Goal: Task Accomplishment & Management: Complete application form

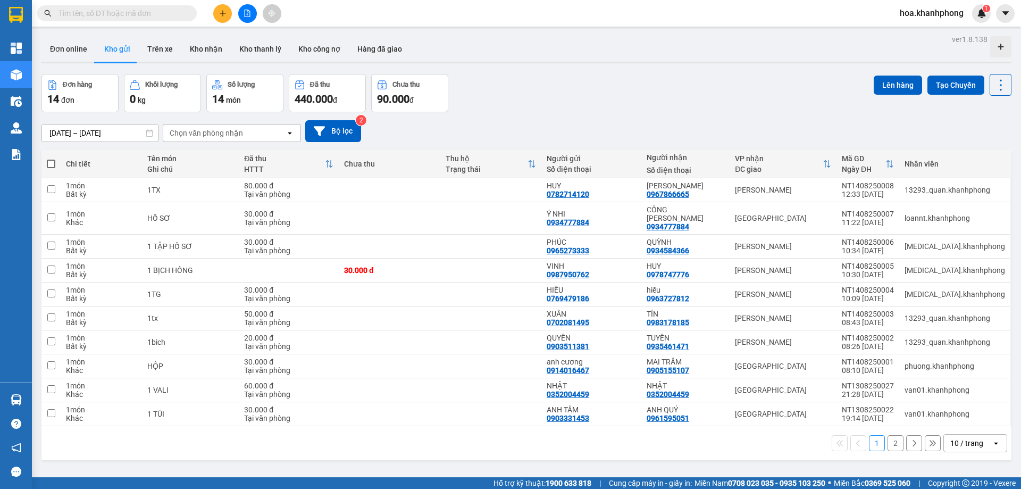
click at [83, 14] on input "text" at bounding box center [120, 13] width 125 height 12
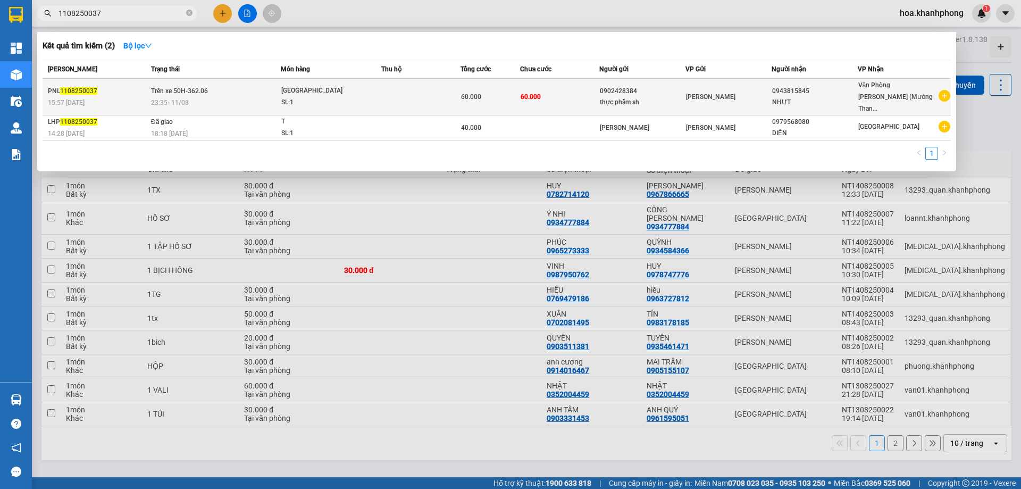
type input "1108250037"
click at [747, 96] on div "Phạm Ngũ Lão" at bounding box center [728, 97] width 85 height 12
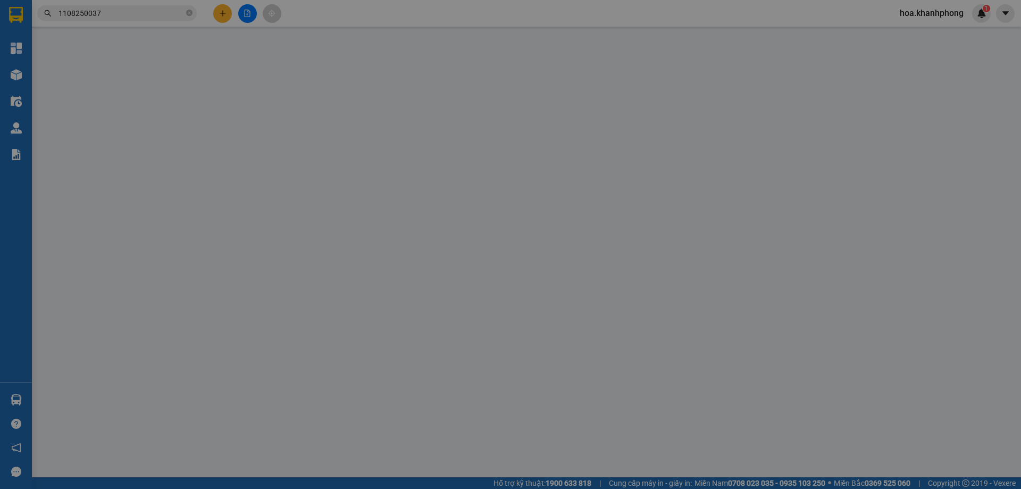
type input "0902428384"
type input "thực phẩm sh"
type input "0943815845"
type input "NHỰT"
type input "60.000"
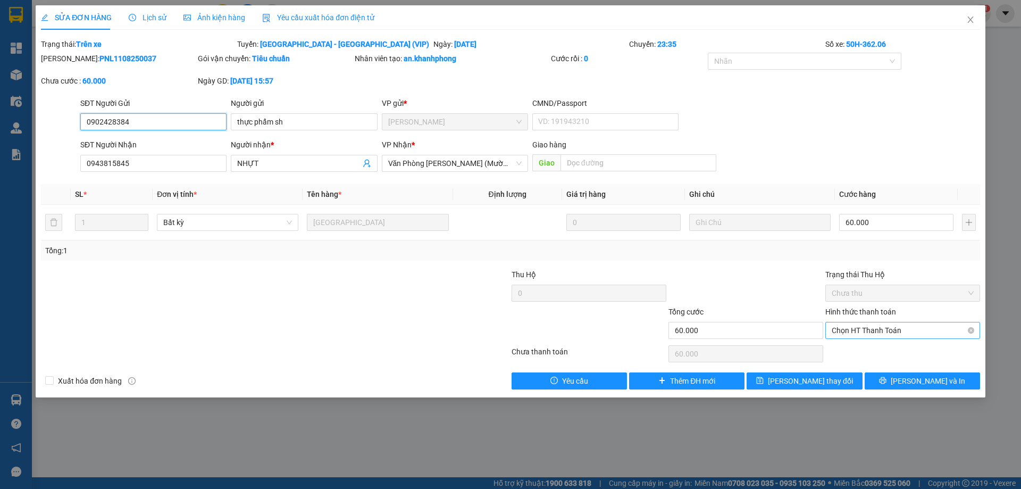
click at [861, 324] on span "Chọn HT Thanh Toán" at bounding box center [903, 330] width 142 height 16
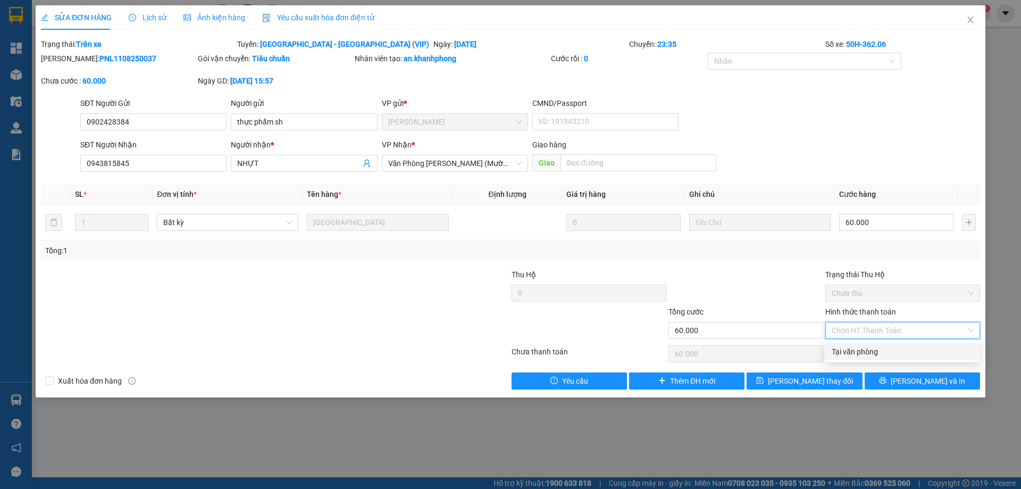
click at [858, 355] on div "Tại văn phòng" at bounding box center [903, 352] width 142 height 12
type input "0"
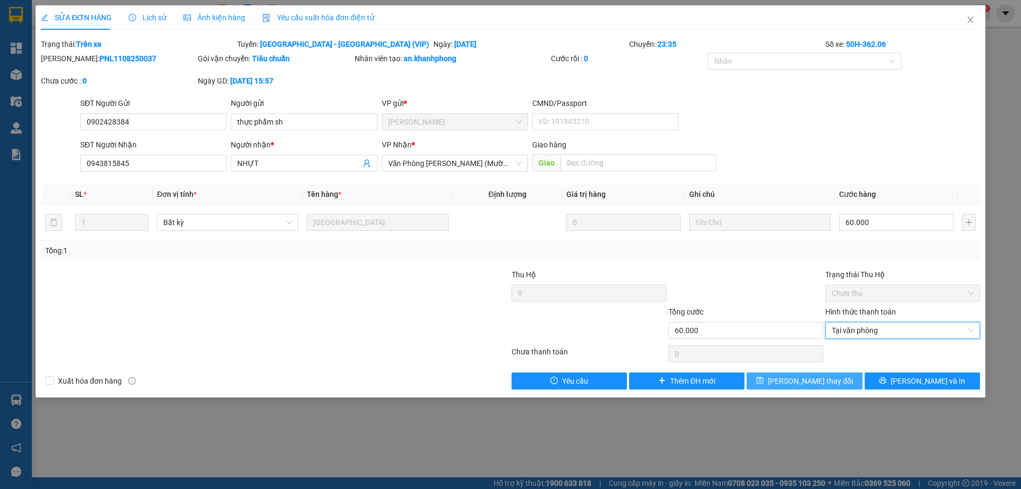
click at [824, 386] on span "Lưu thay đổi" at bounding box center [810, 381] width 85 height 12
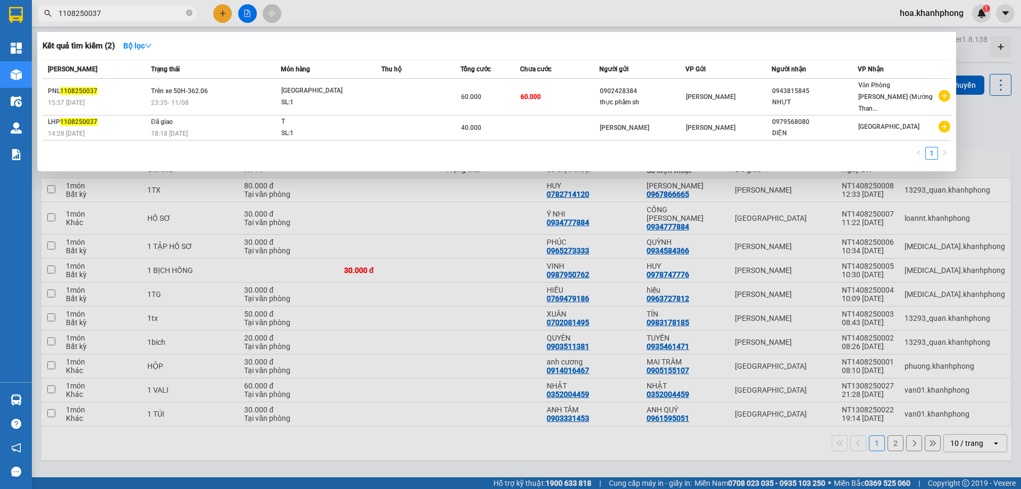
drag, startPoint x: 88, startPoint y: 14, endPoint x: 132, endPoint y: 14, distance: 44.1
click at [132, 14] on input "1108250037" at bounding box center [120, 13] width 125 height 12
type input "1108250060"
click at [633, 78] on th "Người gửi" at bounding box center [642, 69] width 86 height 19
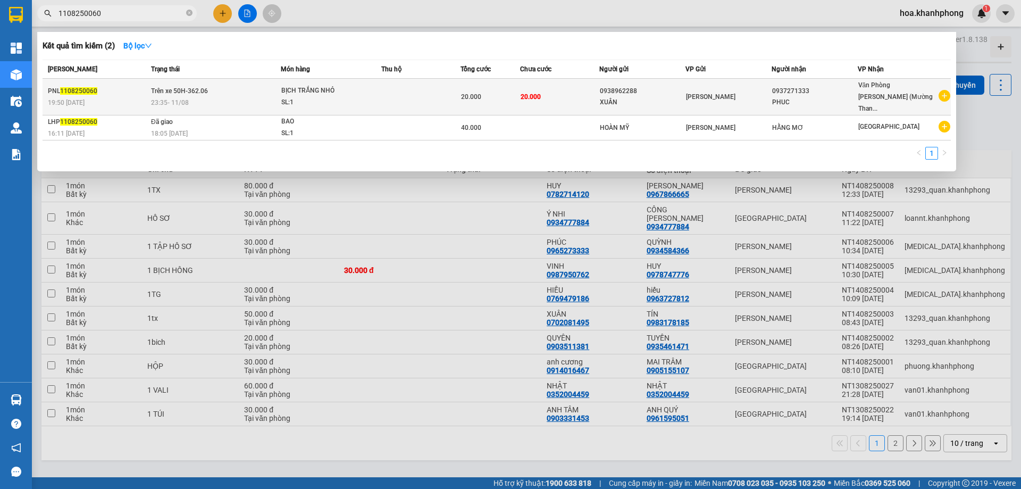
click at [634, 86] on div "0938962288" at bounding box center [642, 91] width 85 height 11
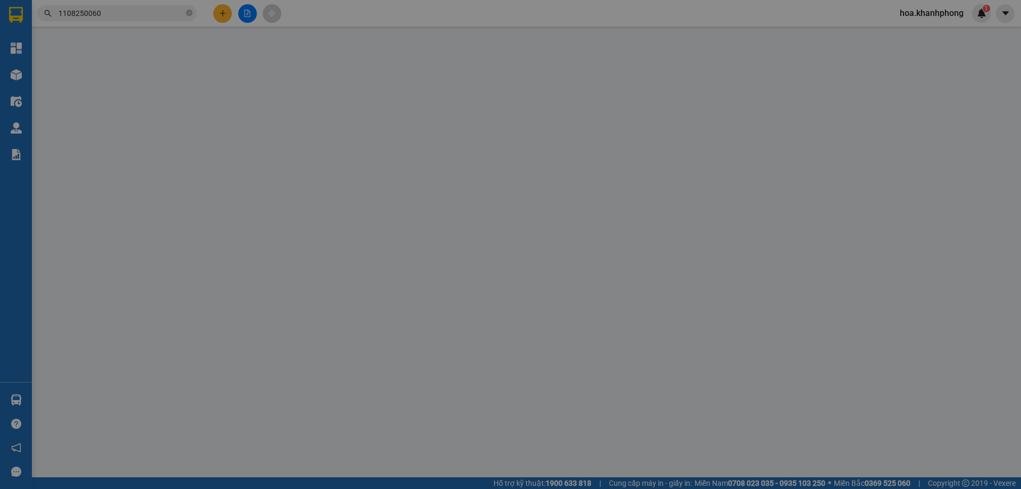
type input "0938962288"
type input "XUÂN"
type input "0937271333"
type input "PHUC"
type input "20.000"
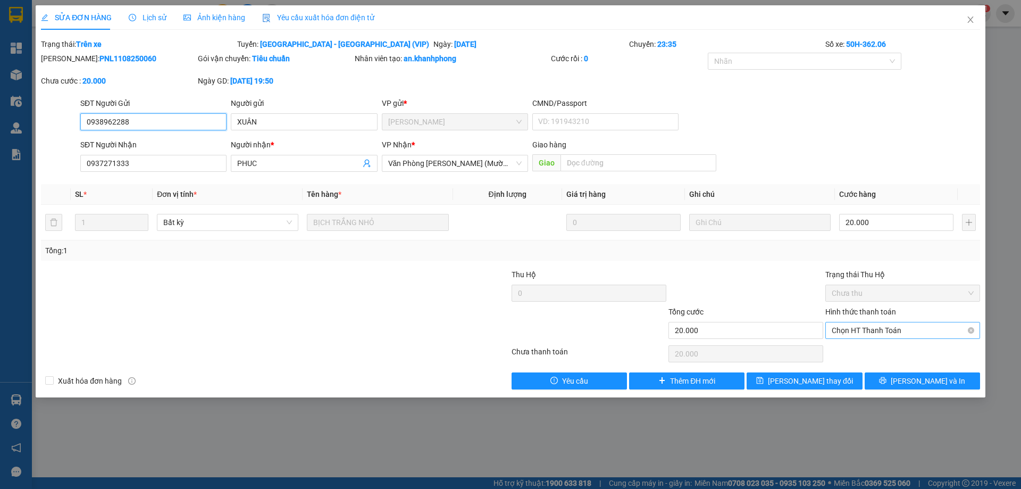
click at [866, 330] on span "Chọn HT Thanh Toán" at bounding box center [903, 330] width 142 height 16
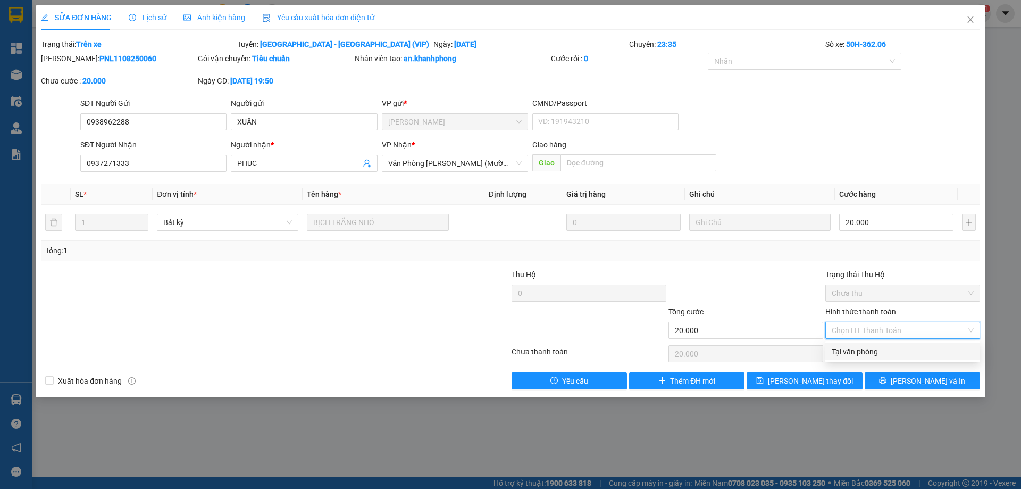
click at [856, 354] on div "Tại văn phòng" at bounding box center [903, 352] width 142 height 12
type input "0"
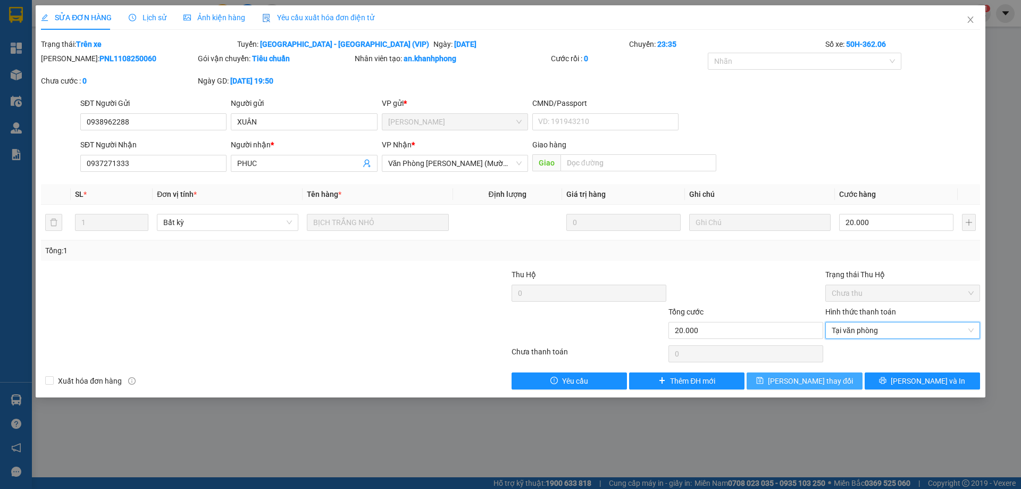
click at [811, 375] on span "Lưu thay đổi" at bounding box center [810, 381] width 85 height 12
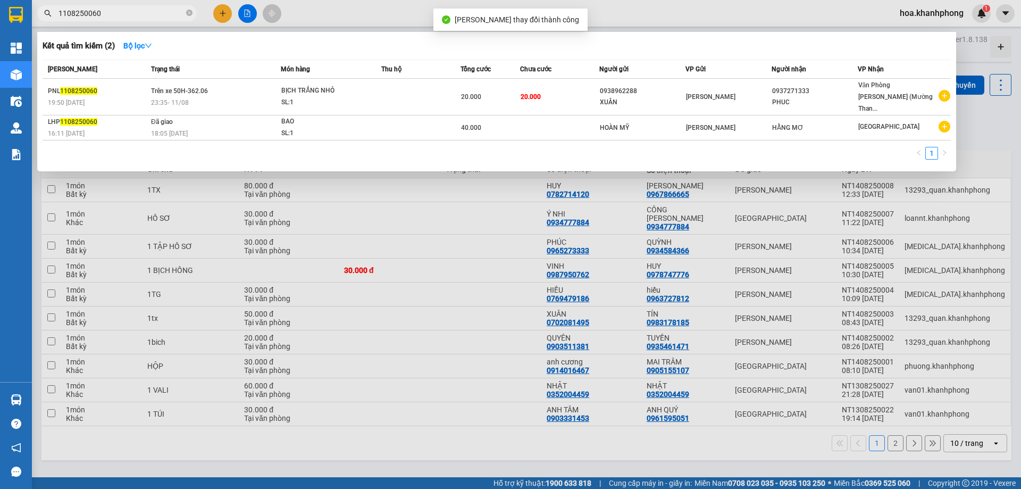
click at [101, 11] on input "1108250060" at bounding box center [120, 13] width 125 height 12
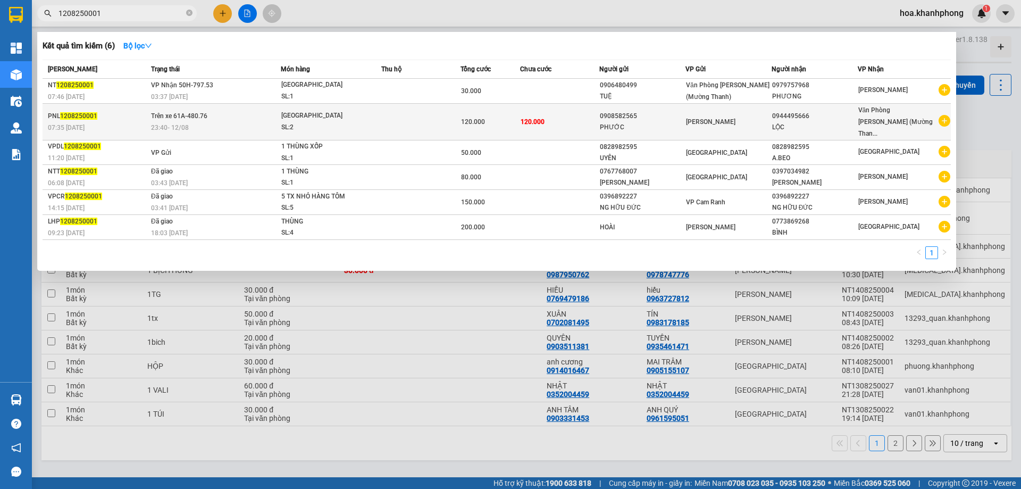
type input "1208250001"
click at [791, 122] on div "LỘC" at bounding box center [814, 127] width 85 height 11
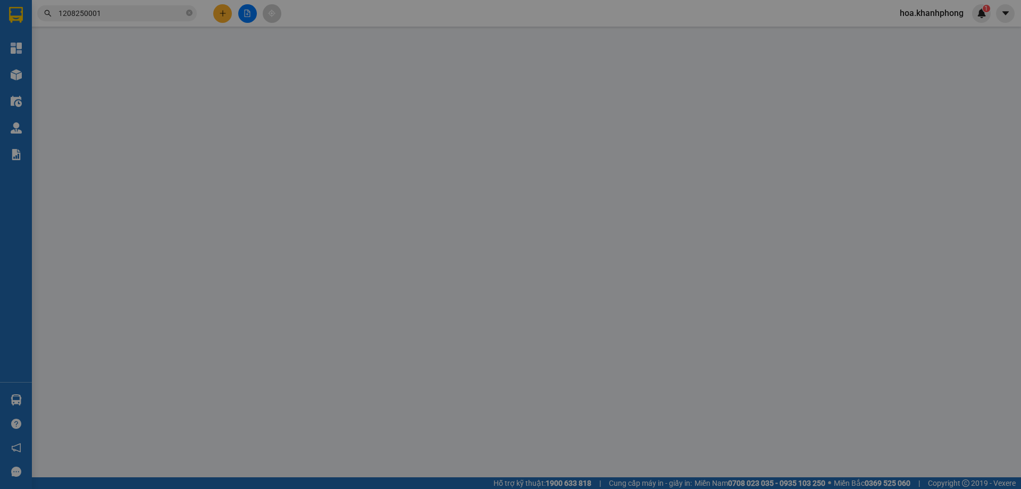
type input "0908582565"
type input "PHƯỚC"
type input "0944495666"
type input "LỘC"
type input "120.000"
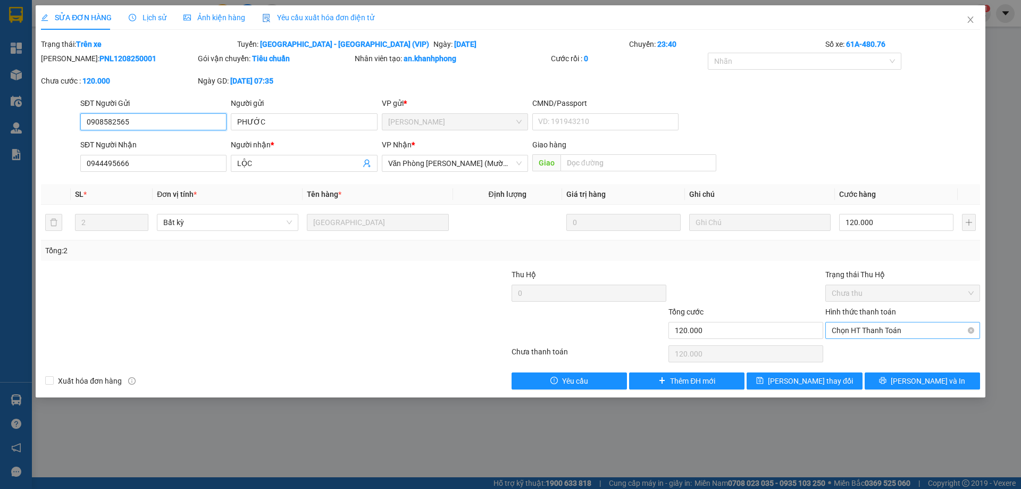
click at [863, 331] on span "Chọn HT Thanh Toán" at bounding box center [903, 330] width 142 height 16
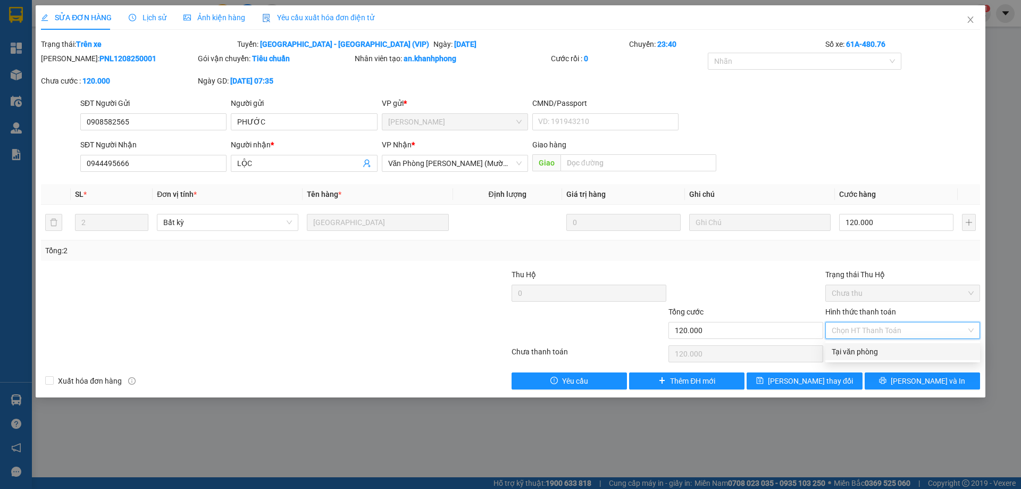
click at [850, 350] on div "Tại văn phòng" at bounding box center [903, 352] width 142 height 12
type input "0"
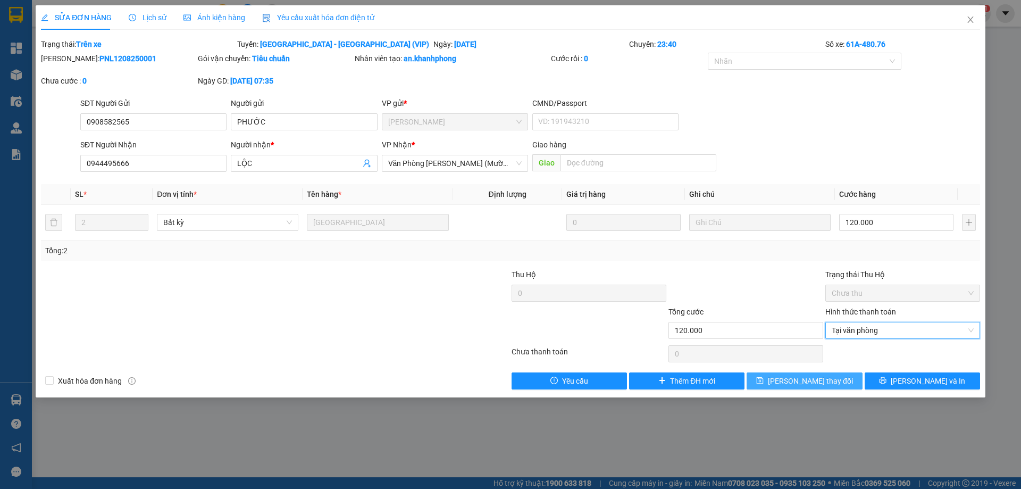
click at [827, 382] on span "Lưu thay đổi" at bounding box center [810, 381] width 85 height 12
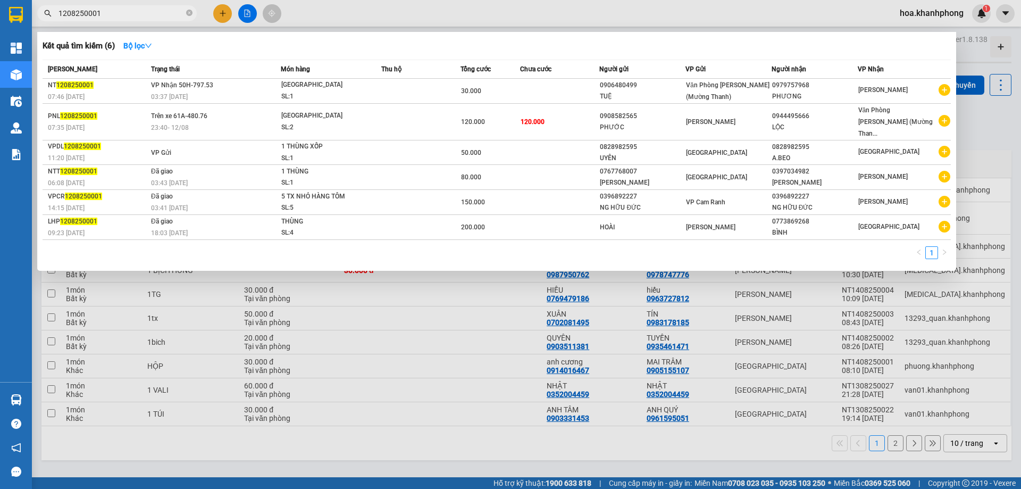
click at [125, 19] on input "1208250001" at bounding box center [120, 13] width 125 height 12
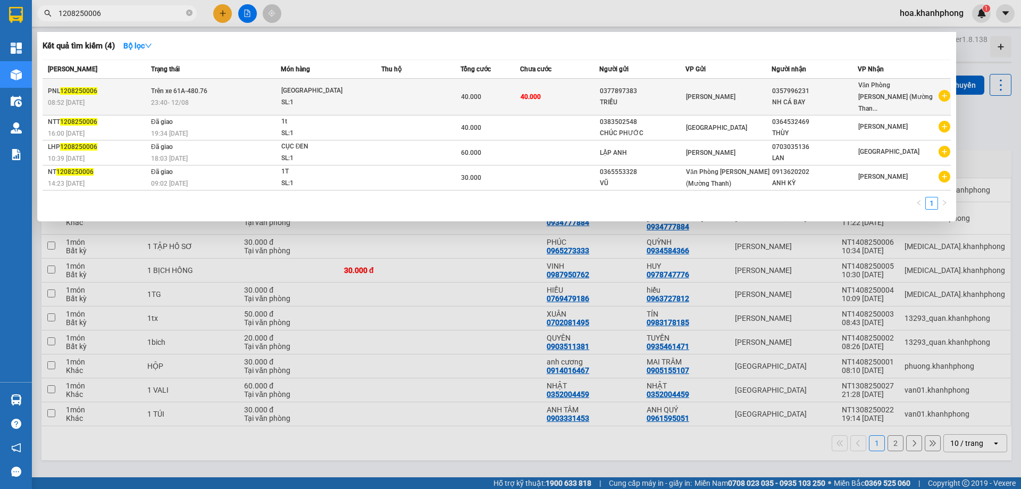
type input "1208250006"
click at [726, 83] on td "Phạm Ngũ Lão" at bounding box center [728, 97] width 86 height 37
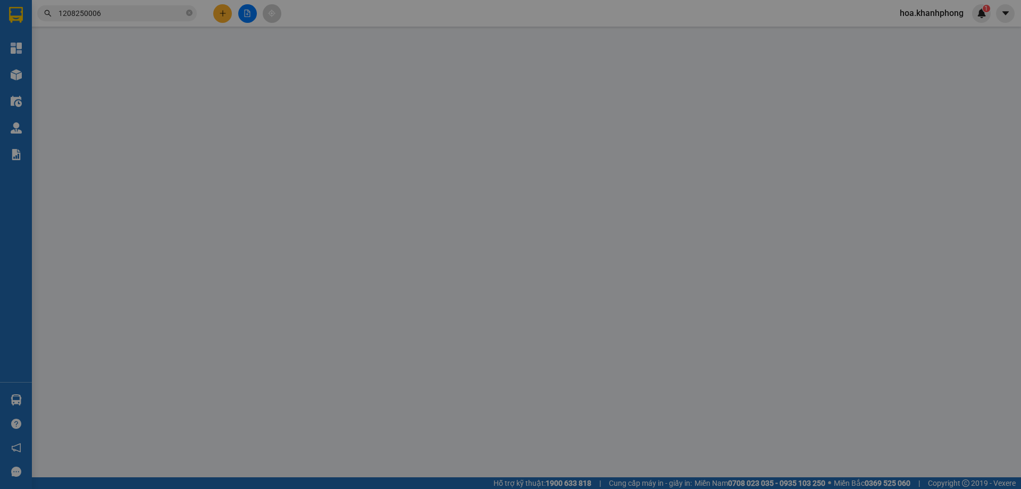
type input "0377897383"
type input "TRIỀU"
type input "0357996231"
type input "NH CÁ BAY"
type input "40.000"
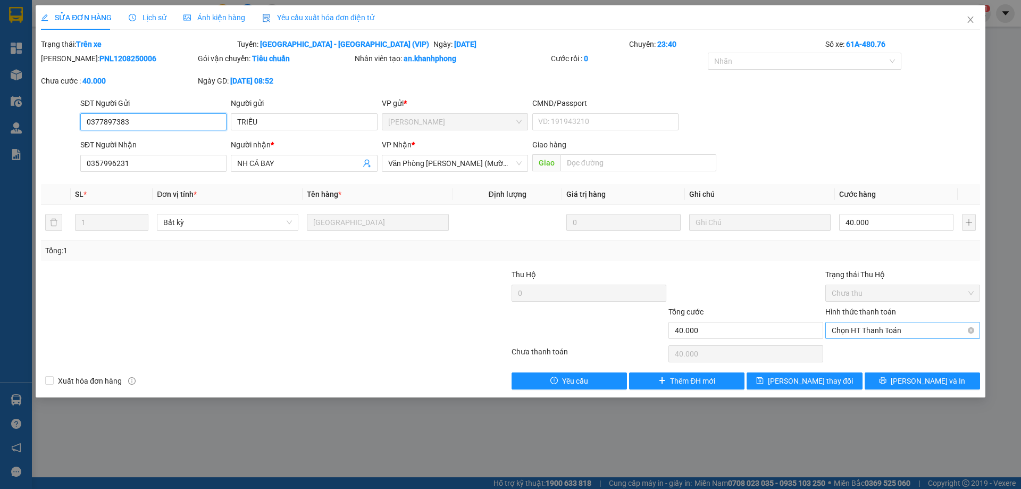
click at [863, 327] on span "Chọn HT Thanh Toán" at bounding box center [903, 330] width 142 height 16
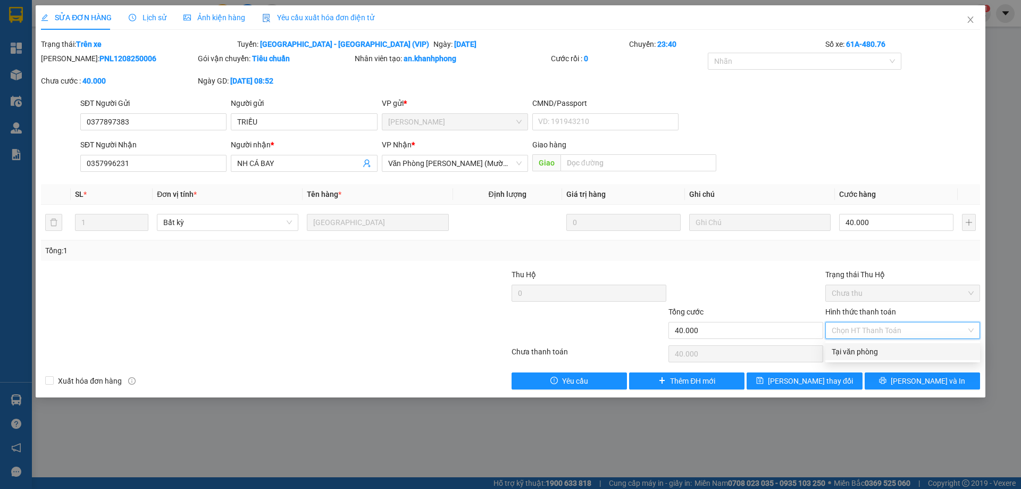
click at [856, 345] on div "Tại văn phòng" at bounding box center [902, 351] width 155 height 17
type input "0"
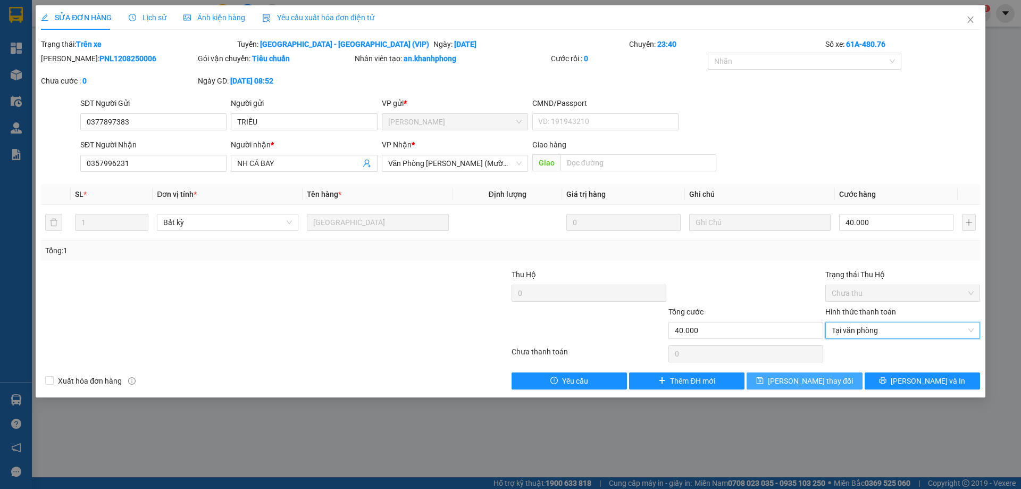
click at [820, 384] on span "Lưu thay đổi" at bounding box center [810, 381] width 85 height 12
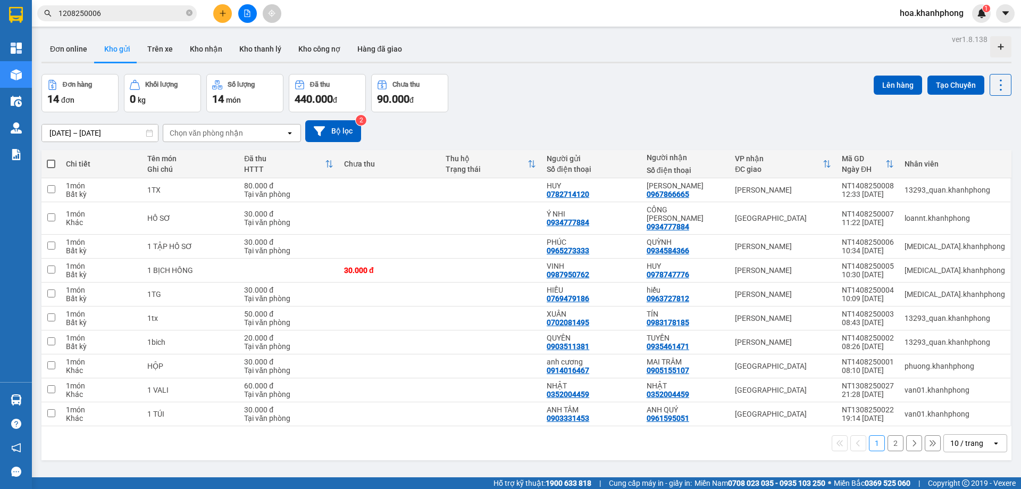
click at [112, 27] on main "ver 1.8.138 Đơn online Kho gửi Trên xe Kho nhận Kho thanh lý Kho công nợ Hàng đ…" at bounding box center [510, 238] width 1021 height 477
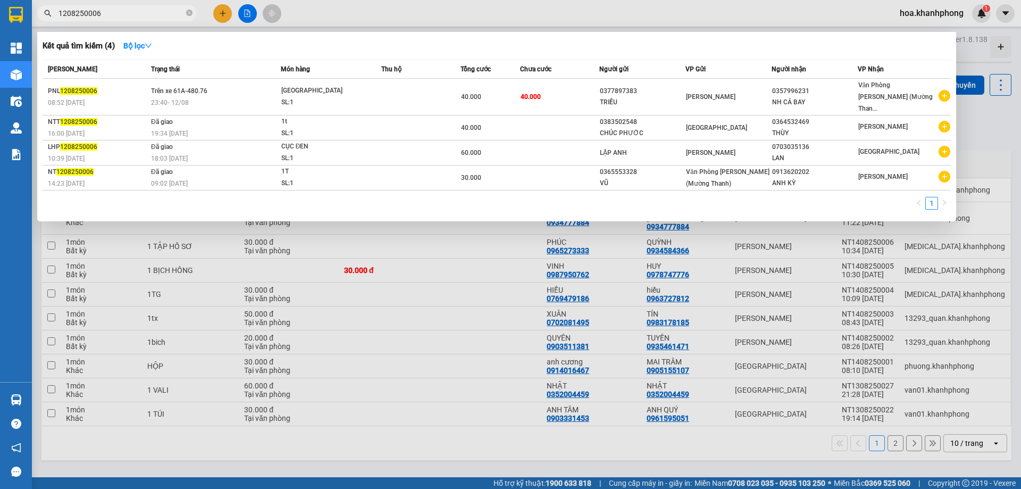
click at [110, 17] on input "1208250006" at bounding box center [120, 13] width 125 height 12
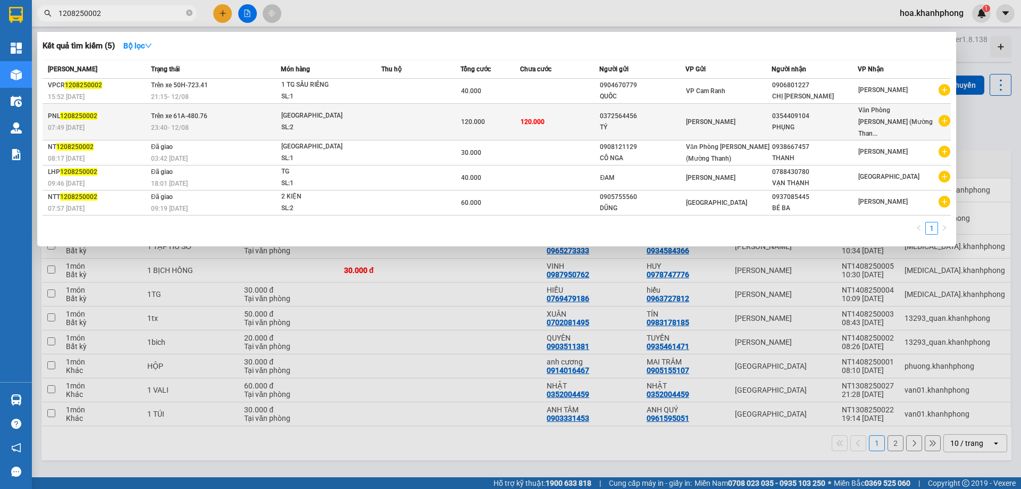
type input "1208250002"
click at [786, 113] on div "0354409104" at bounding box center [814, 116] width 85 height 11
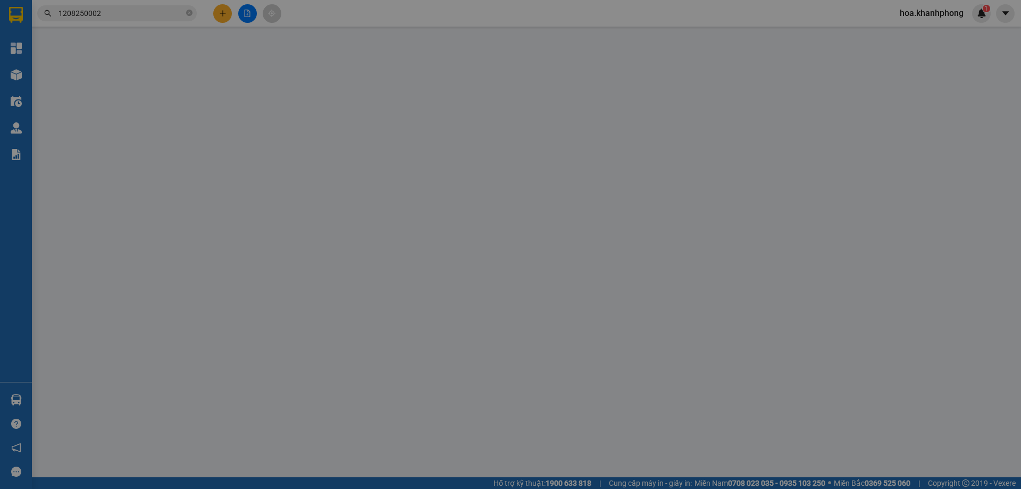
type input "0372564456"
type input "TÝ"
type input "0354409104"
type input "PHỤNG"
type input "120.000"
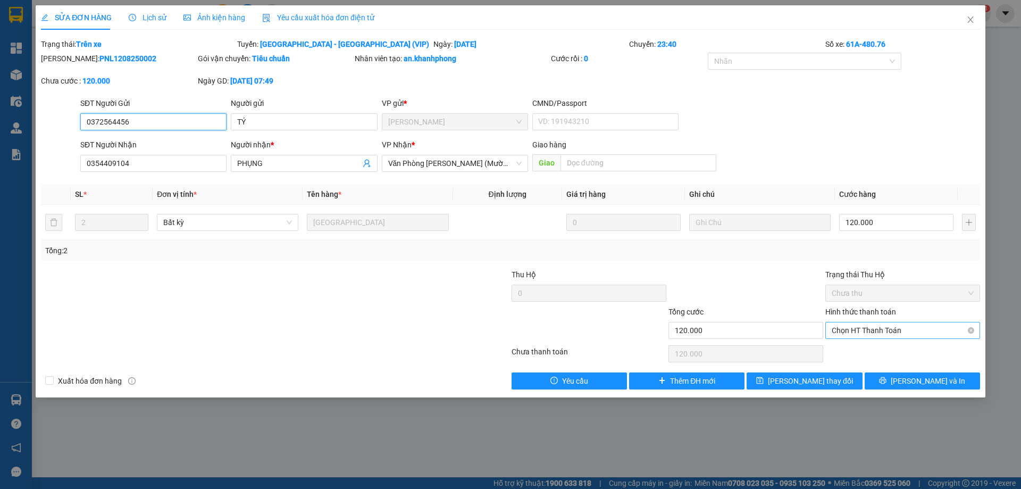
click at [843, 330] on span "Chọn HT Thanh Toán" at bounding box center [903, 330] width 142 height 16
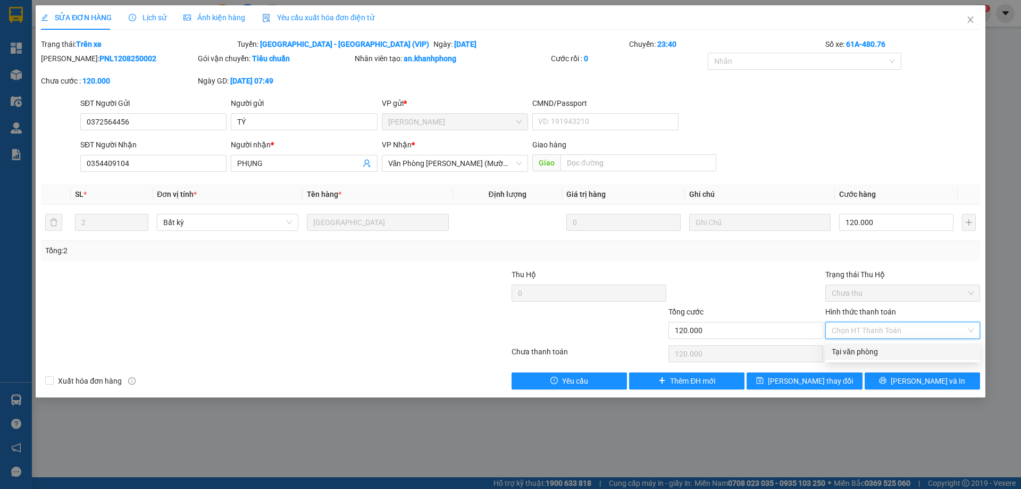
click at [848, 354] on div "Tại văn phòng" at bounding box center [903, 352] width 142 height 12
type input "0"
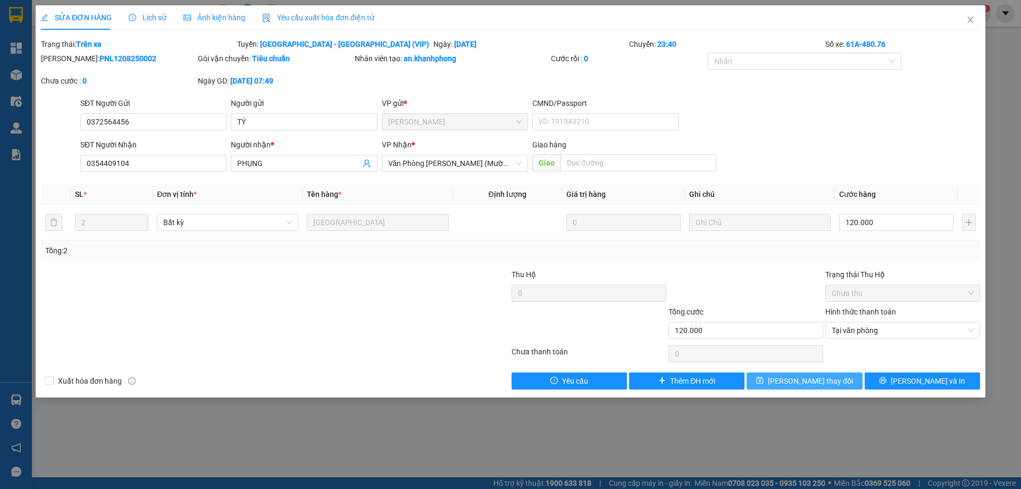
click at [830, 380] on span "Lưu thay đổi" at bounding box center [810, 381] width 85 height 12
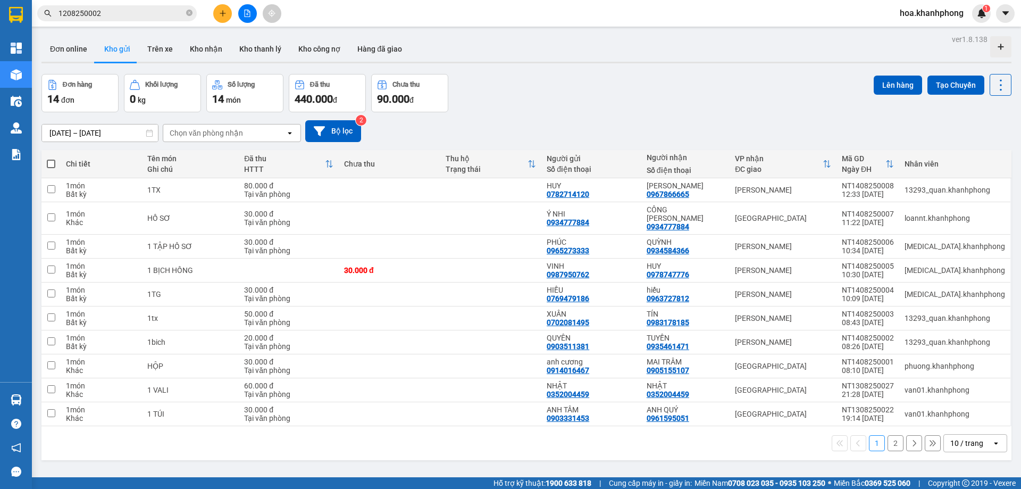
click at [112, 11] on input "1208250002" at bounding box center [120, 13] width 125 height 12
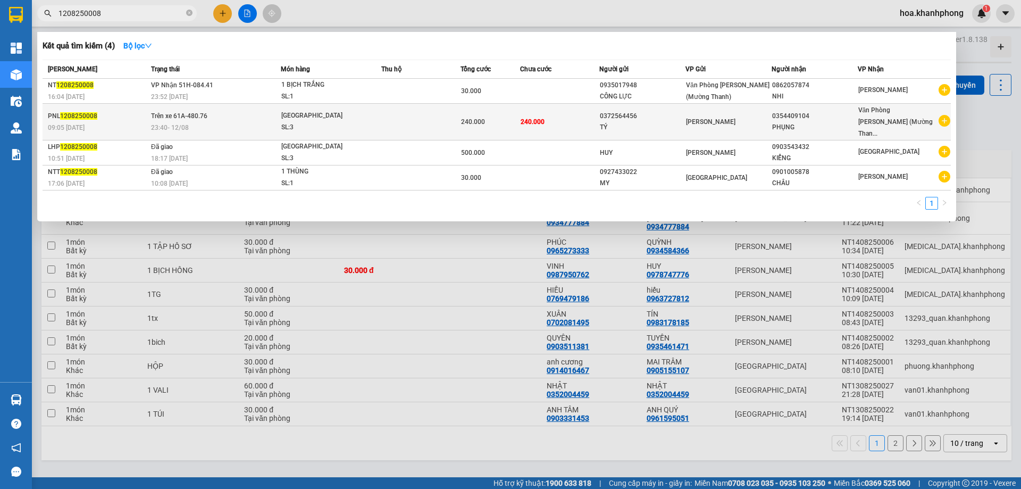
type input "1208250008"
click at [817, 122] on div "PHỤNG" at bounding box center [814, 127] width 85 height 11
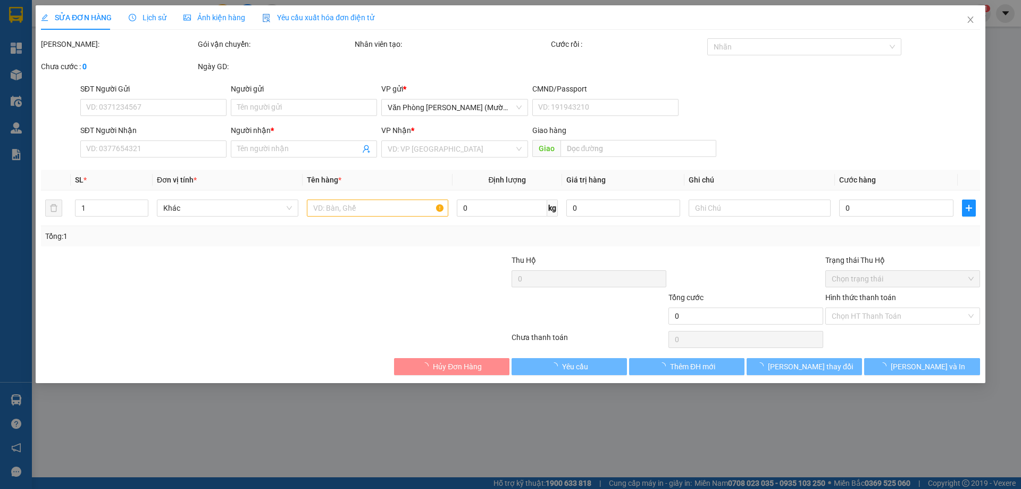
type input "0372564456"
type input "TÝ"
type input "0354409104"
type input "PHỤNG"
type input "240.000"
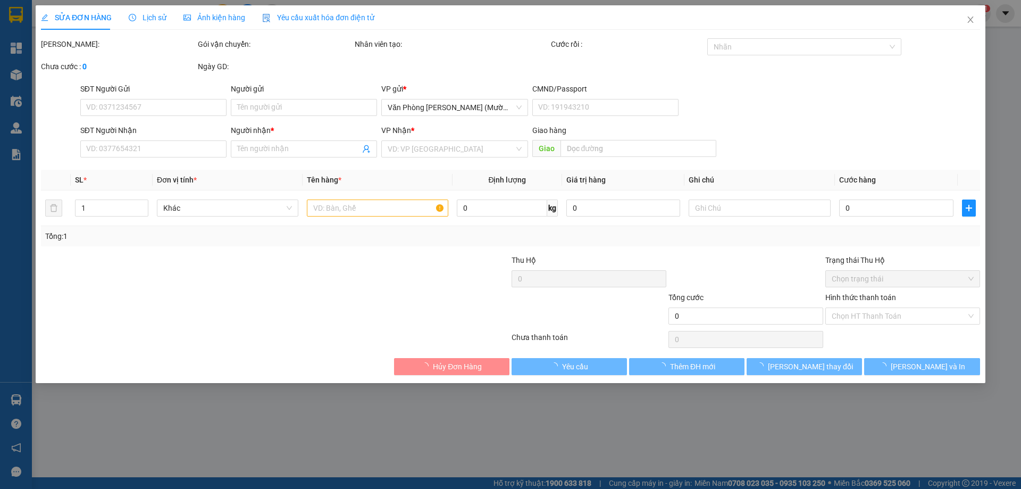
type input "240.000"
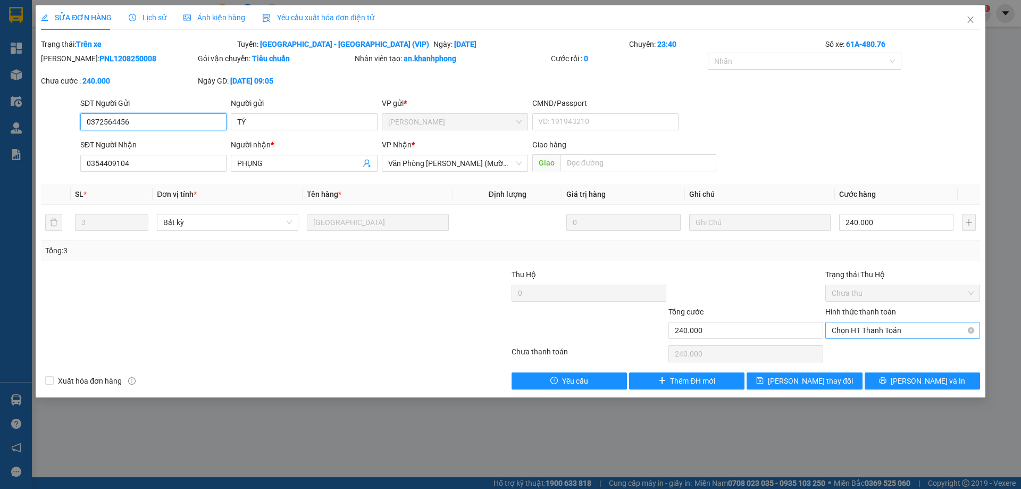
click at [848, 329] on span "Chọn HT Thanh Toán" at bounding box center [903, 330] width 142 height 16
click at [832, 380] on button "Lưu thay đổi" at bounding box center [804, 380] width 115 height 17
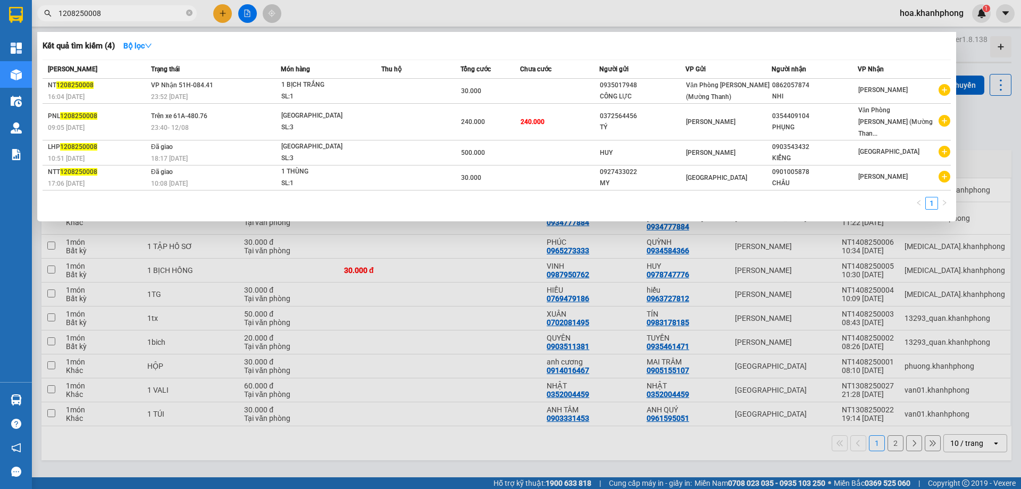
drag, startPoint x: 91, startPoint y: 12, endPoint x: 114, endPoint y: 11, distance: 22.9
click at [114, 11] on input "1208250008" at bounding box center [120, 13] width 125 height 12
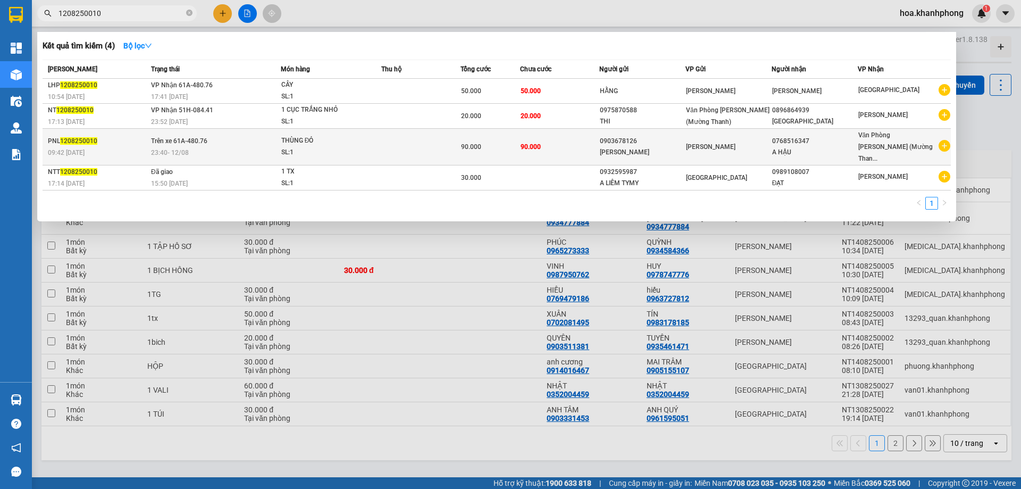
type input "1208250010"
click at [823, 148] on div "A HẬU" at bounding box center [814, 152] width 85 height 11
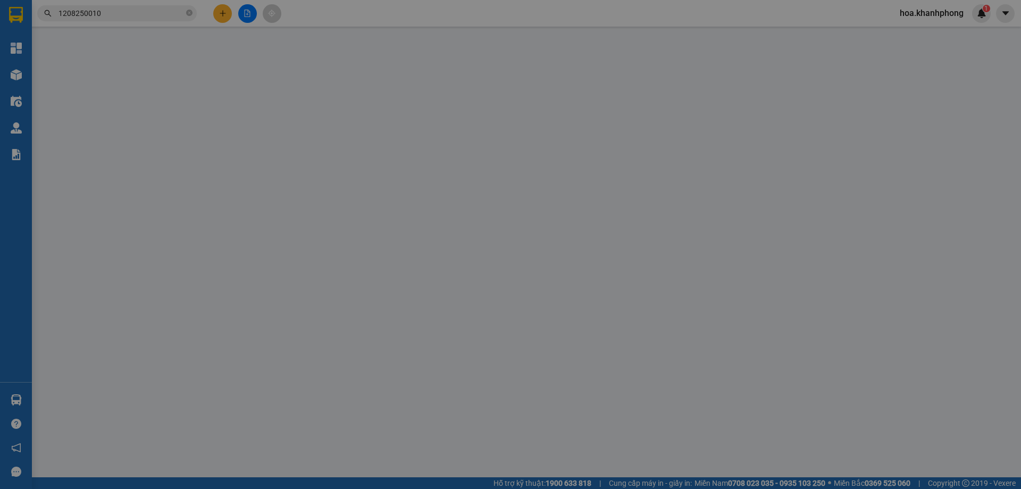
type input "0903678126"
type input "QUANG MINH"
type input "0768516347"
type input "A HẬU"
type input "90.000"
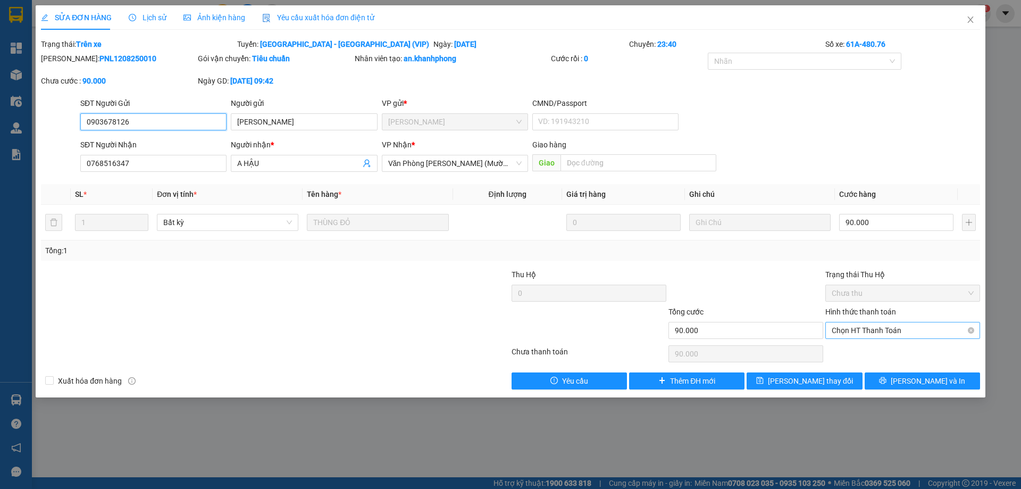
click at [853, 331] on span "Chọn HT Thanh Toán" at bounding box center [903, 330] width 142 height 16
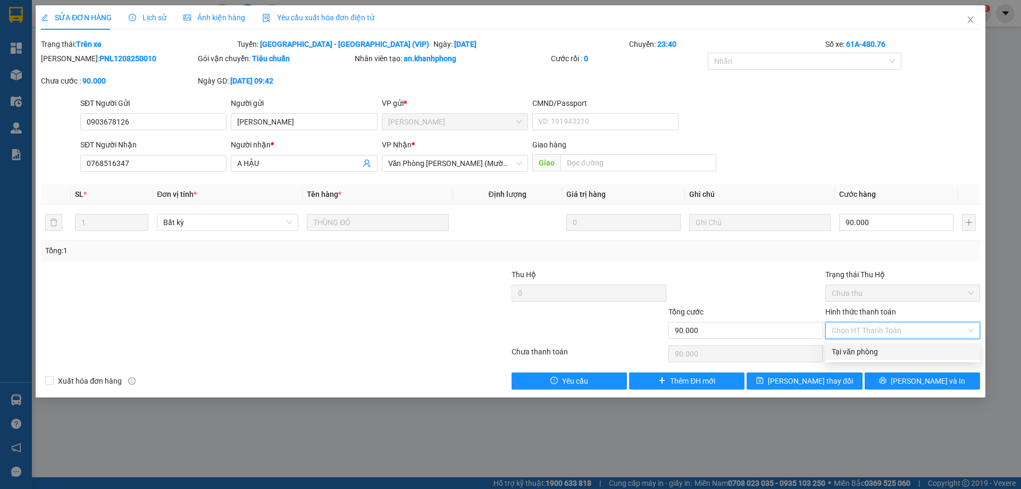
click at [853, 351] on div "Tại văn phòng" at bounding box center [903, 352] width 142 height 12
type input "0"
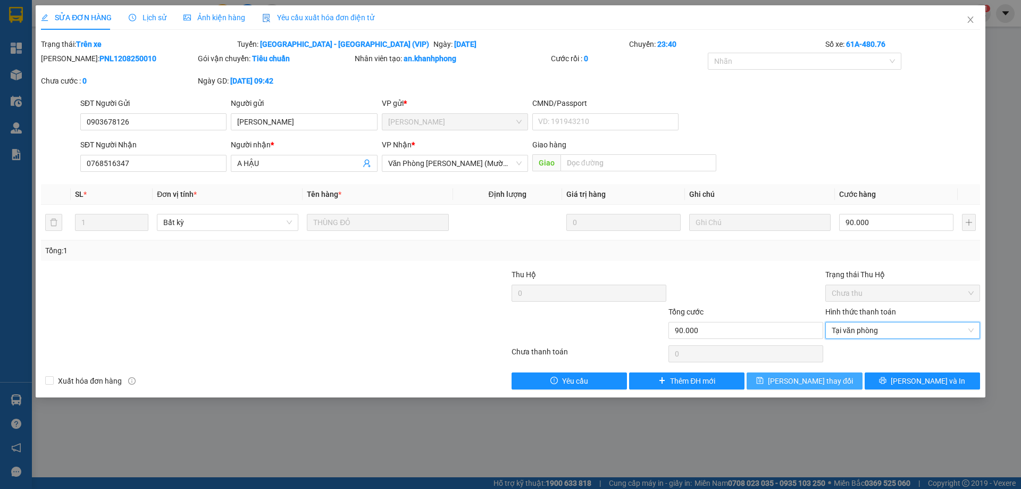
click at [826, 378] on span "Lưu thay đổi" at bounding box center [810, 381] width 85 height 12
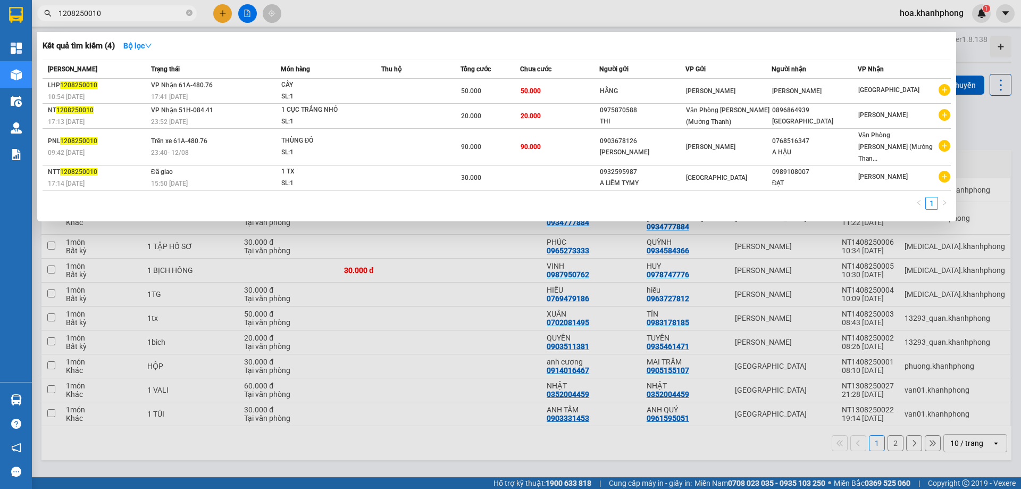
drag, startPoint x: 95, startPoint y: 14, endPoint x: 114, endPoint y: 14, distance: 18.6
click at [114, 14] on input "1208250010" at bounding box center [120, 13] width 125 height 12
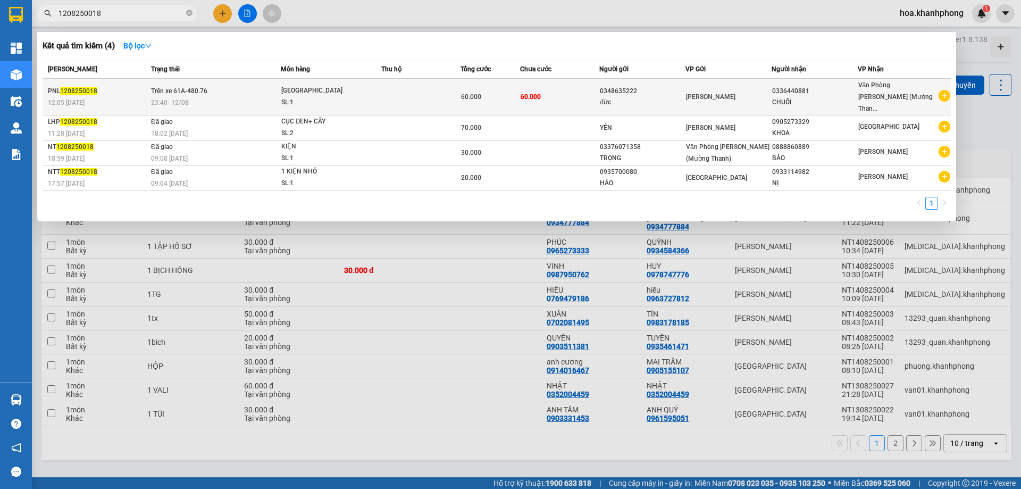
type input "1208250018"
click at [845, 98] on div "CHUỐI" at bounding box center [814, 102] width 85 height 11
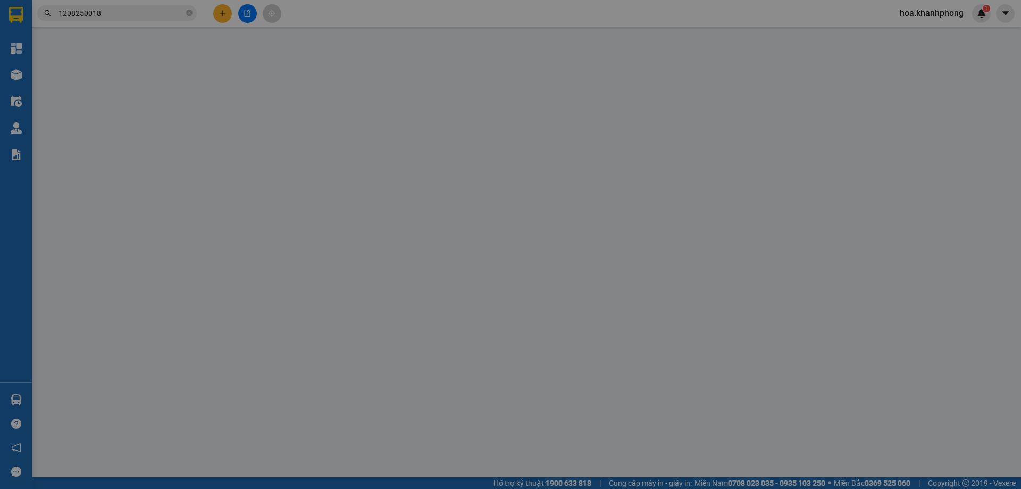
type input "0348635222"
type input "đức"
type input "0336440881"
type input "CHUỐI"
type input "60.000"
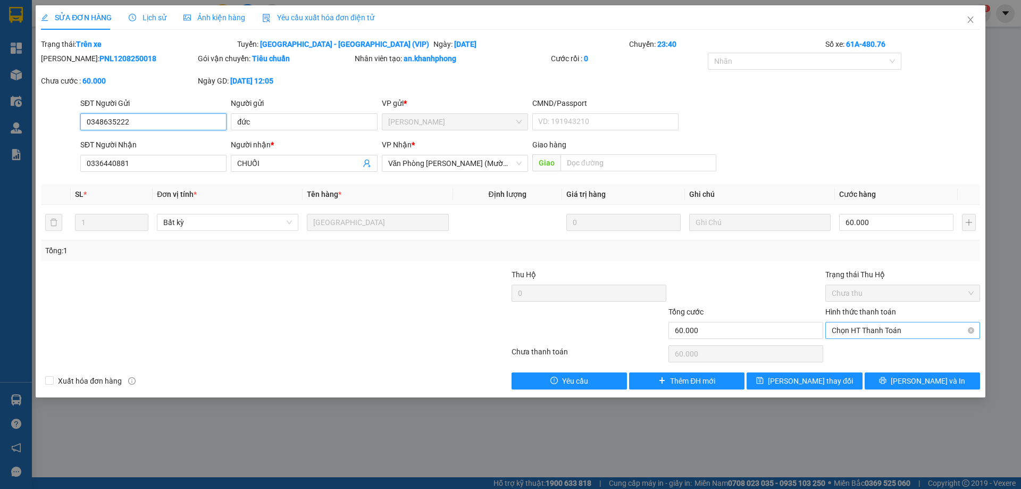
click at [858, 326] on span "Chọn HT Thanh Toán" at bounding box center [903, 330] width 142 height 16
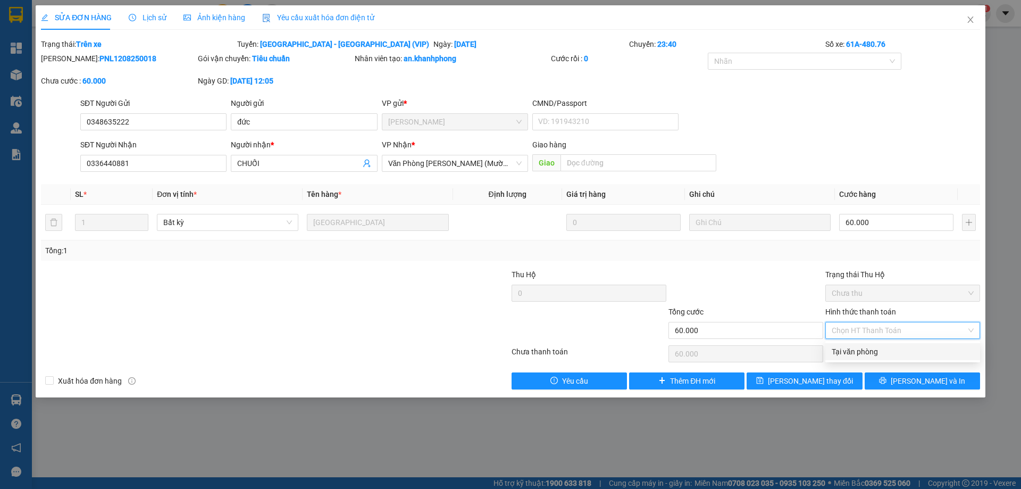
click at [852, 356] on div "Tại văn phòng" at bounding box center [903, 352] width 142 height 12
type input "0"
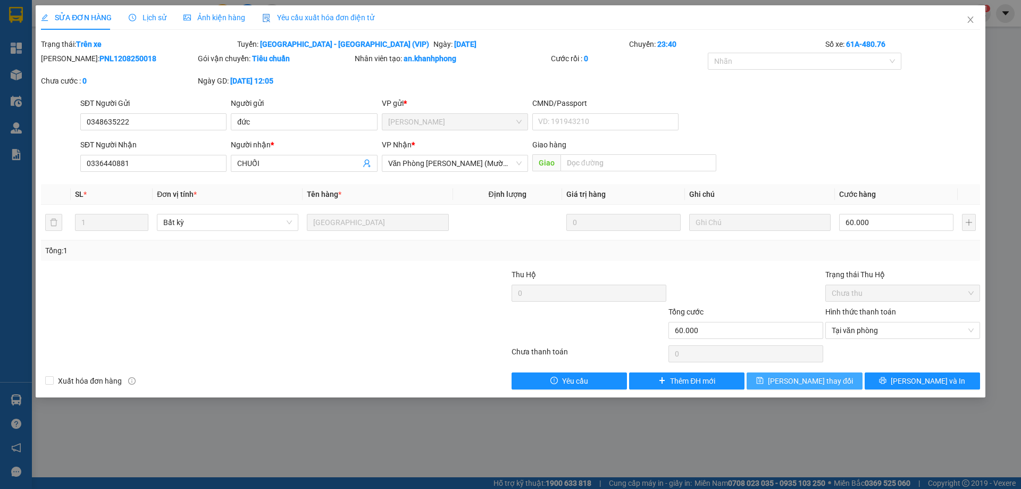
click at [840, 380] on button "Lưu thay đổi" at bounding box center [804, 380] width 115 height 17
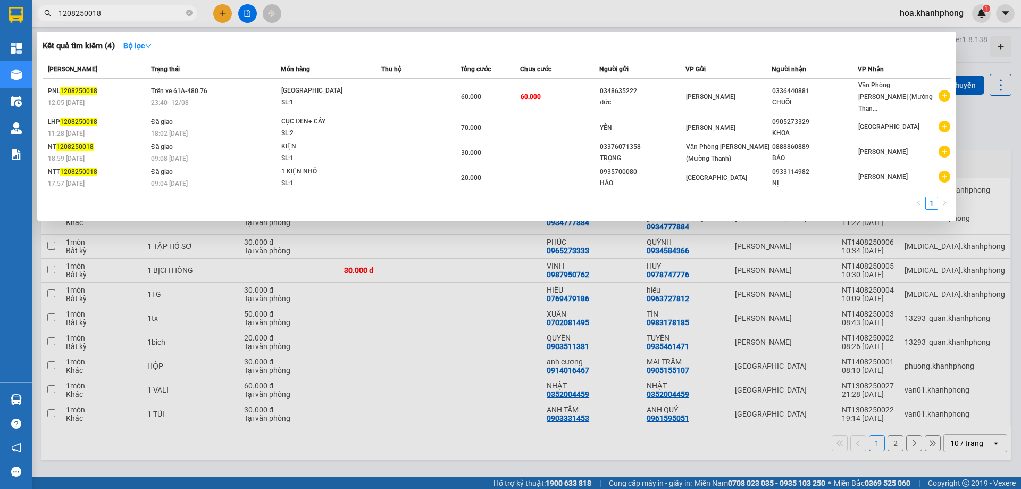
click at [138, 21] on span "1208250018" at bounding box center [117, 13] width 160 height 16
click at [138, 20] on span "1208250018" at bounding box center [117, 13] width 160 height 16
click at [127, 11] on input "1208250018" at bounding box center [120, 13] width 125 height 12
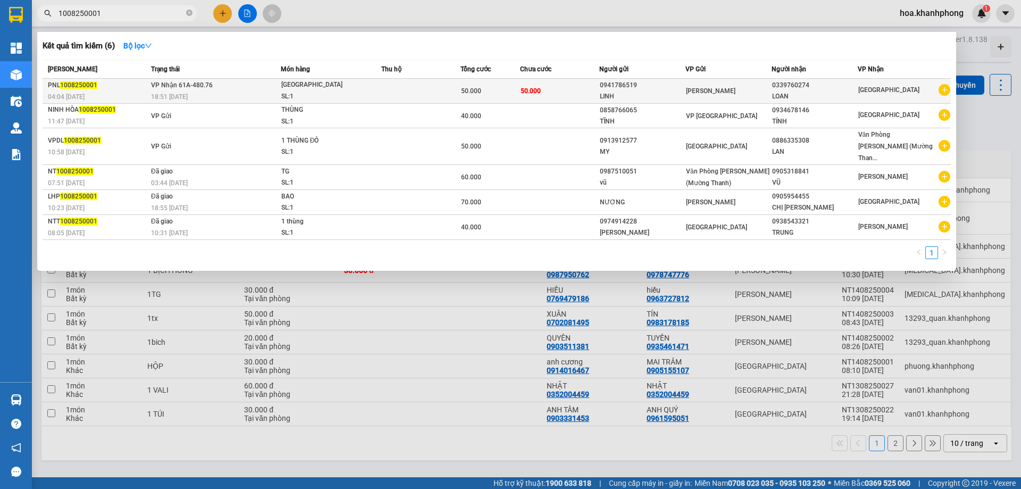
type input "1008250001"
click at [756, 96] on div "Phạm Ngũ Lão" at bounding box center [728, 91] width 85 height 12
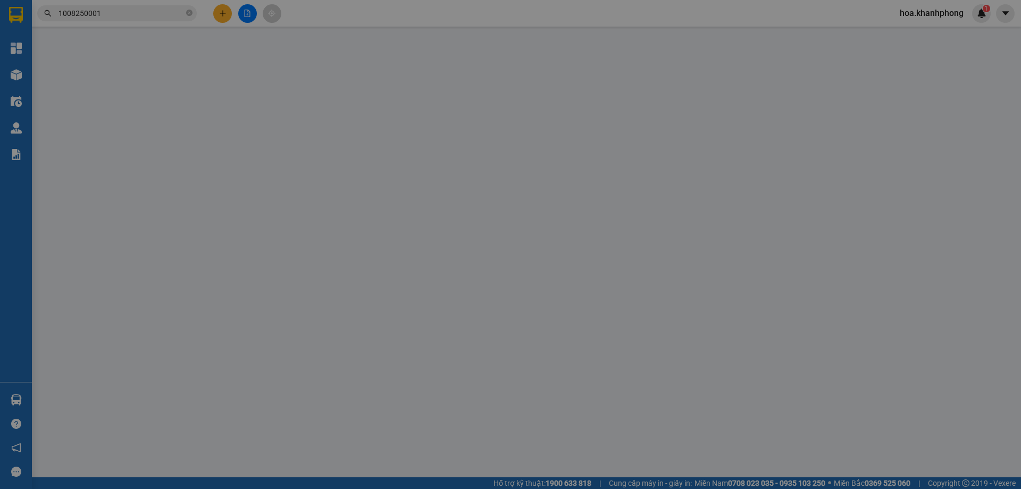
type input "0941786519"
type input "LINH"
type input "0339760274"
type input "LOAN"
type input "50.000"
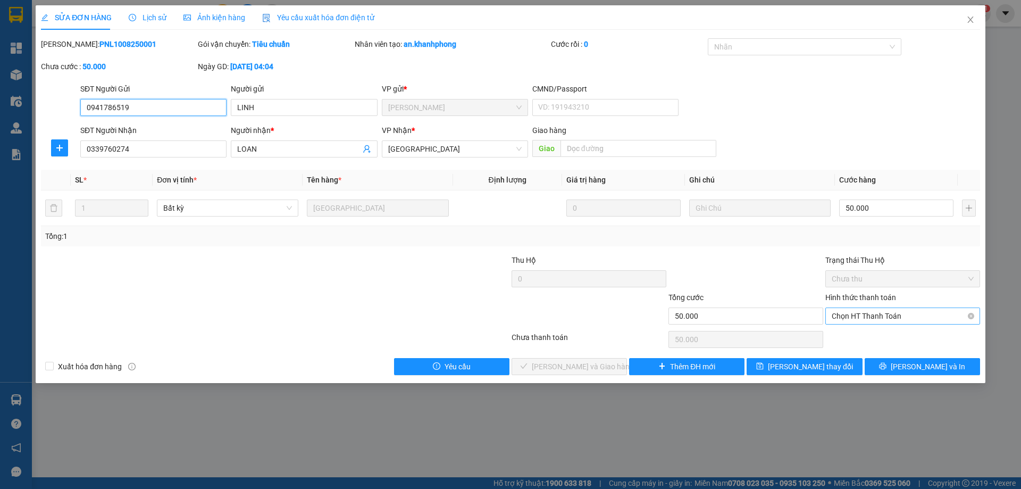
click at [836, 316] on span "Chọn HT Thanh Toán" at bounding box center [903, 316] width 142 height 16
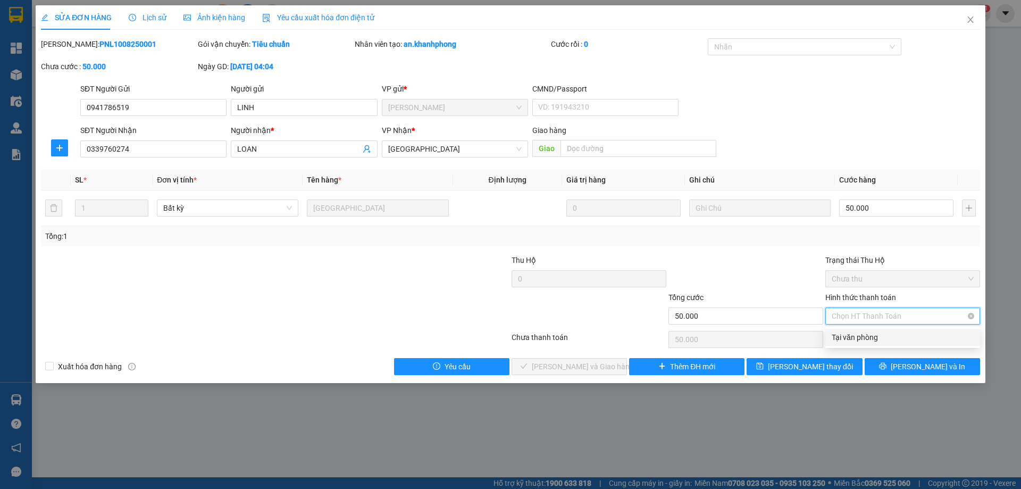
click at [848, 337] on div "Tại văn phòng" at bounding box center [903, 337] width 142 height 12
type input "0"
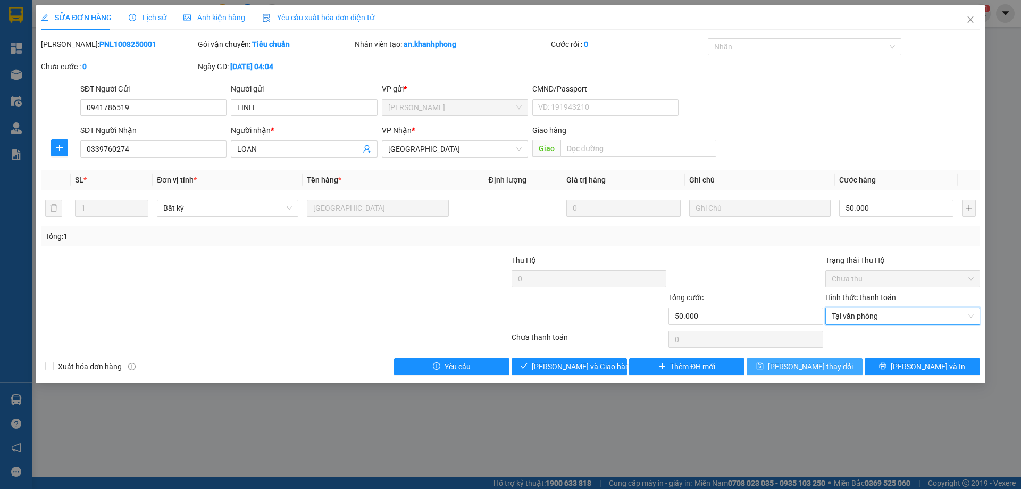
click at [845, 362] on button "Lưu thay đổi" at bounding box center [804, 366] width 115 height 17
